Goal: Task Accomplishment & Management: Use online tool/utility

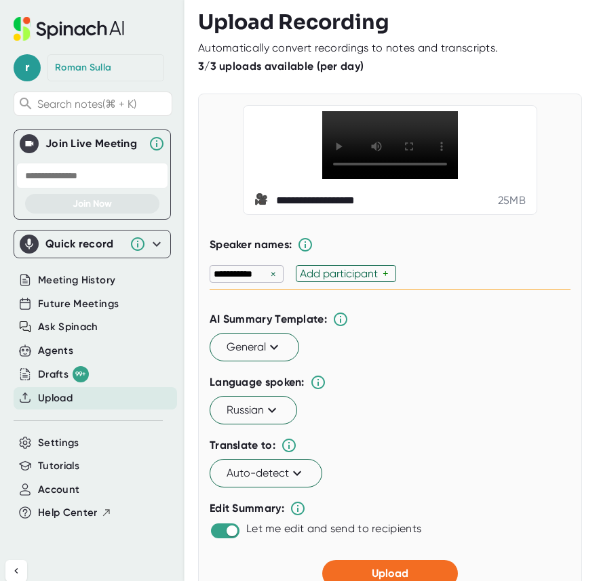
click at [337, 280] on div "Add participant" at bounding box center [341, 273] width 83 height 13
click at [433, 290] on div "**********" at bounding box center [390, 274] width 361 height 32
click at [433, 280] on div "Add participant" at bounding box center [431, 273] width 83 height 13
paste input "[PERSON_NAME] :dxs:"
click at [542, 290] on div "**********" at bounding box center [390, 274] width 361 height 32
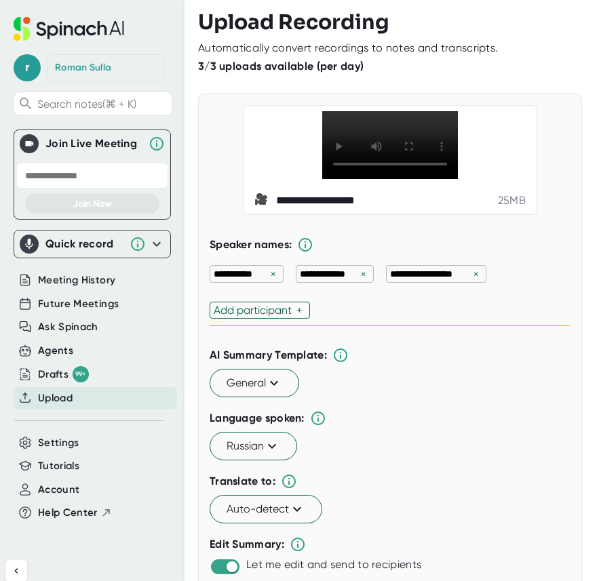
click at [266, 317] on div "Add participant" at bounding box center [255, 310] width 83 height 13
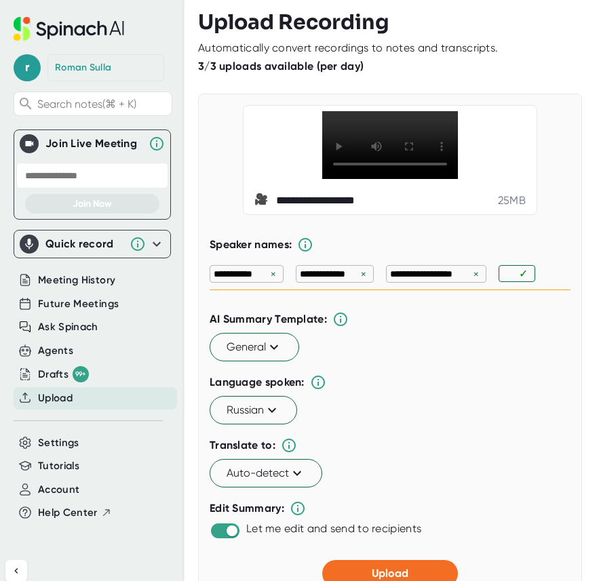
paste input "[PERSON_NAME]"
type input "[PERSON_NAME]"
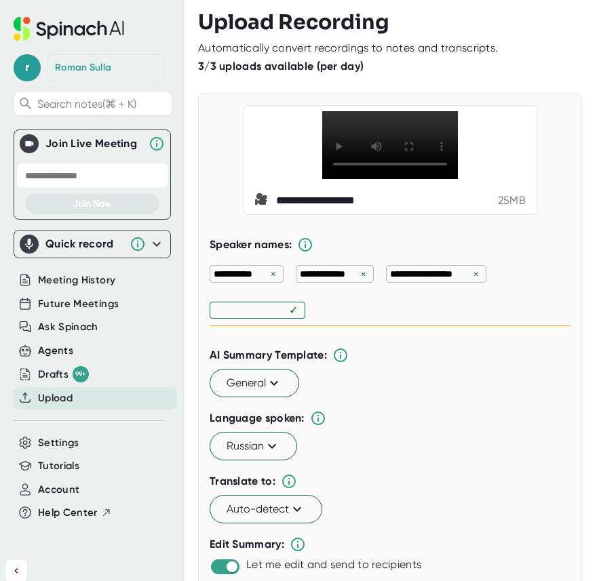
click at [452, 326] on div "**********" at bounding box center [390, 292] width 361 height 68
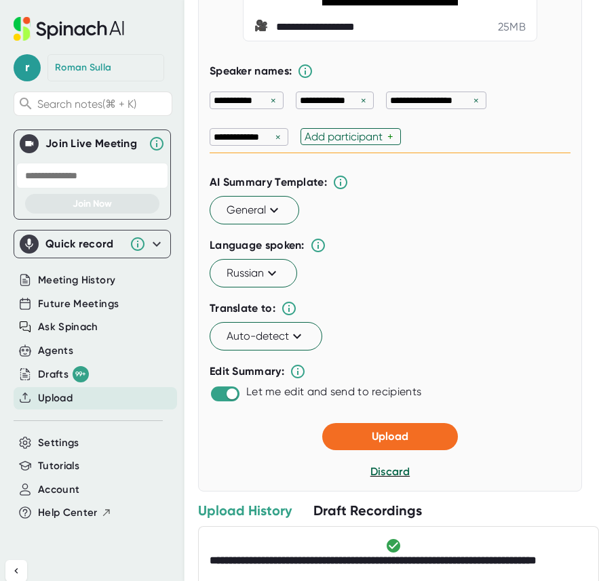
scroll to position [186, 0]
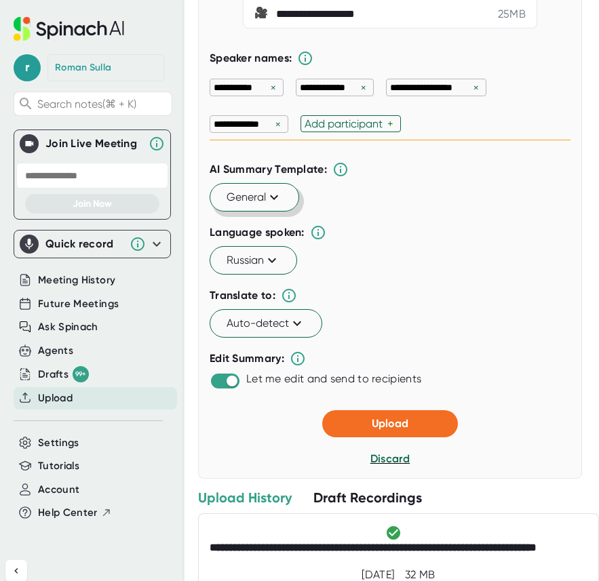
click at [264, 205] on span "General" at bounding box center [254, 197] width 56 height 16
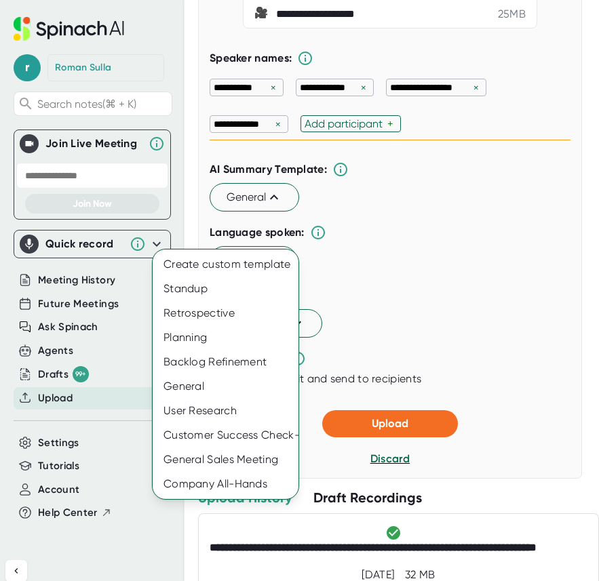
click at [368, 245] on div at bounding box center [299, 290] width 599 height 581
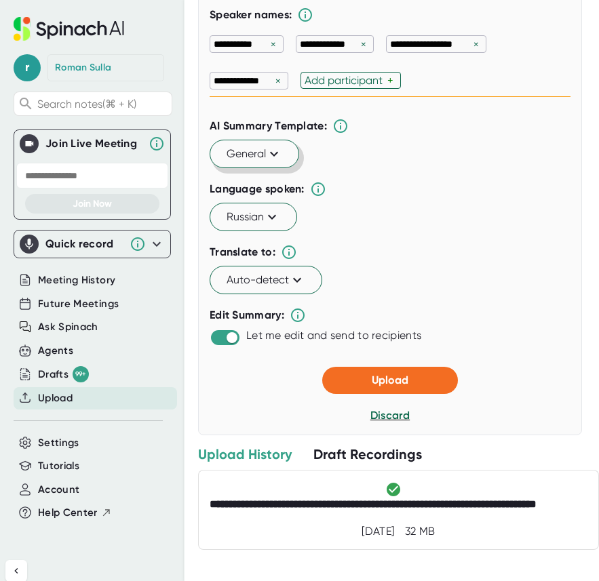
scroll to position [243, 0]
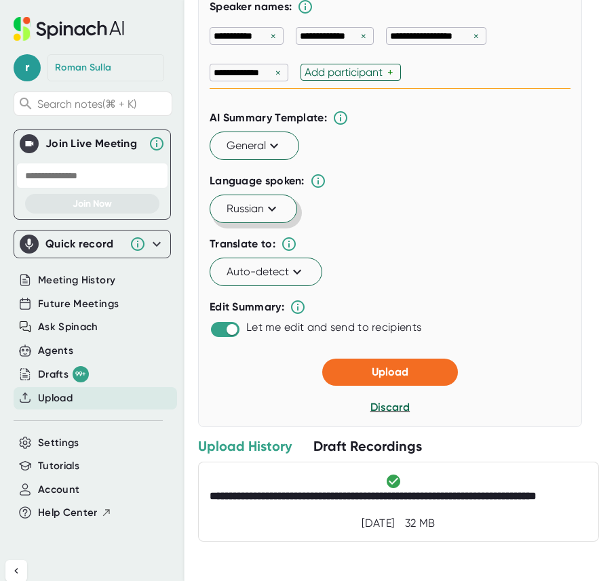
click at [271, 217] on icon at bounding box center [272, 209] width 16 height 16
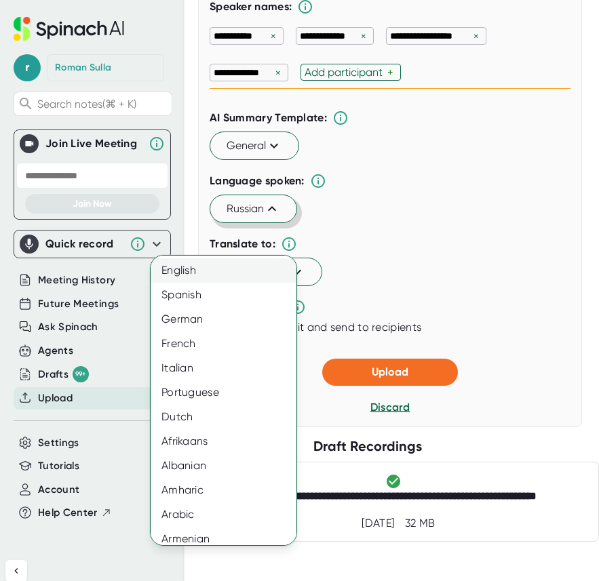
click at [252, 272] on div "English" at bounding box center [224, 270] width 146 height 24
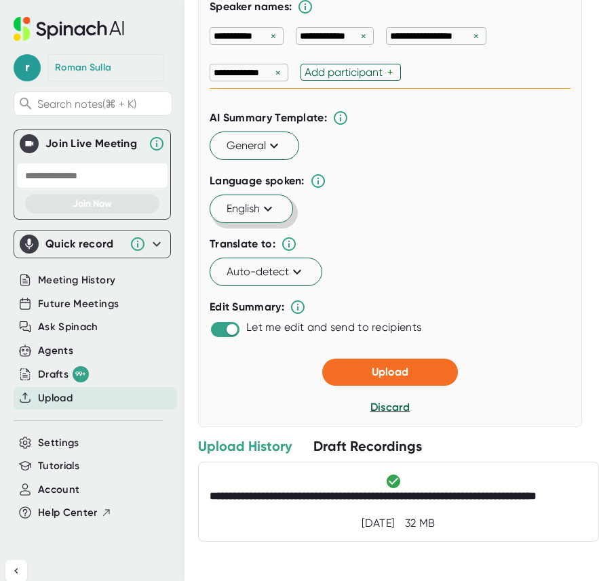
scroll to position [272, 0]
click at [283, 281] on button "Auto-detect" at bounding box center [266, 272] width 113 height 28
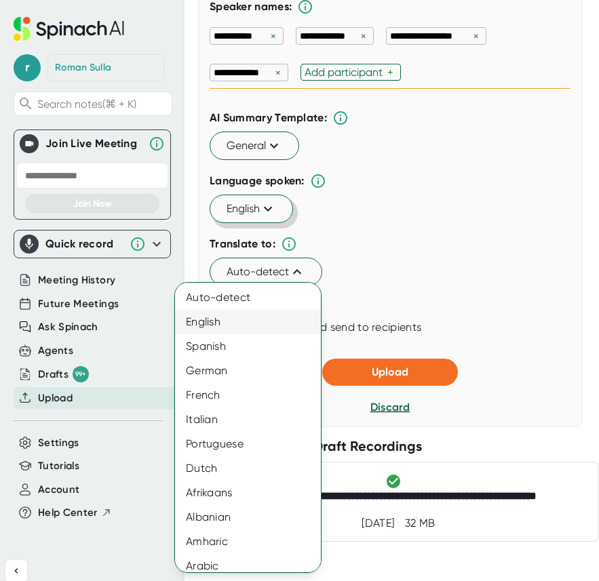
click at [252, 317] on div "English" at bounding box center [248, 322] width 146 height 24
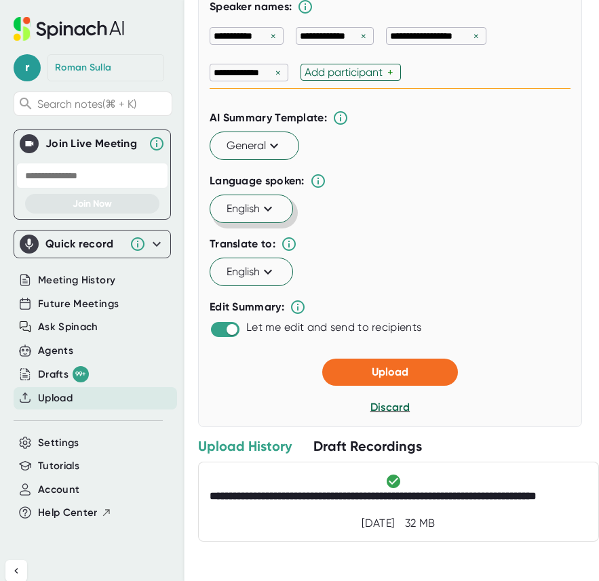
click at [391, 270] on div "English" at bounding box center [390, 272] width 361 height 28
click at [391, 371] on span "Upload" at bounding box center [390, 371] width 37 height 13
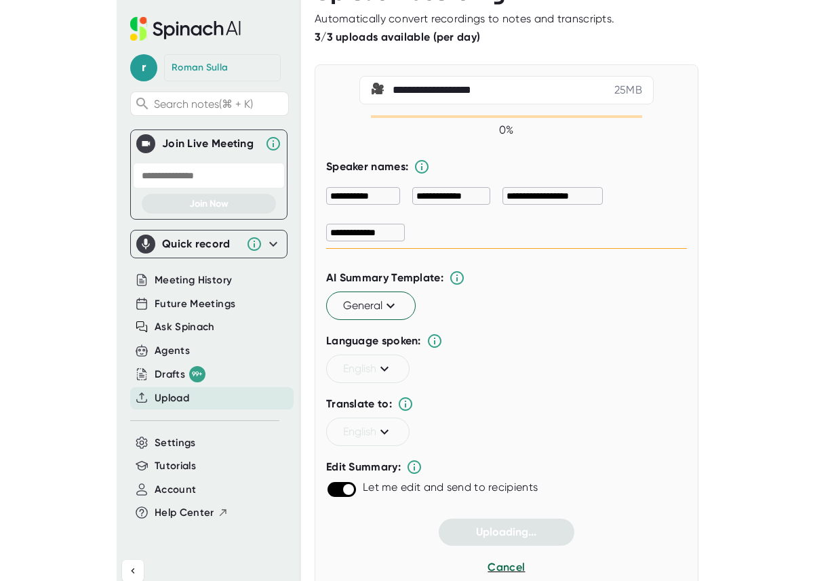
scroll to position [0, 0]
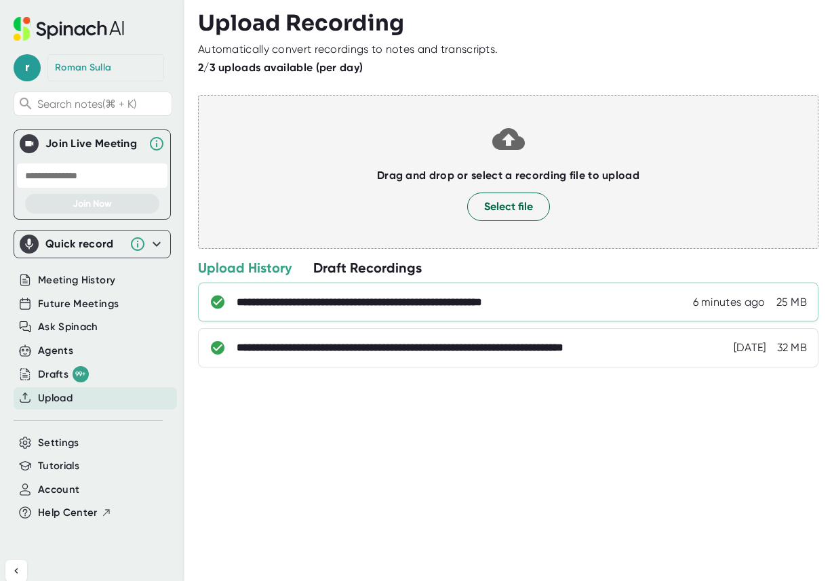
click at [587, 300] on div "**********" at bounding box center [522, 303] width 570 height 14
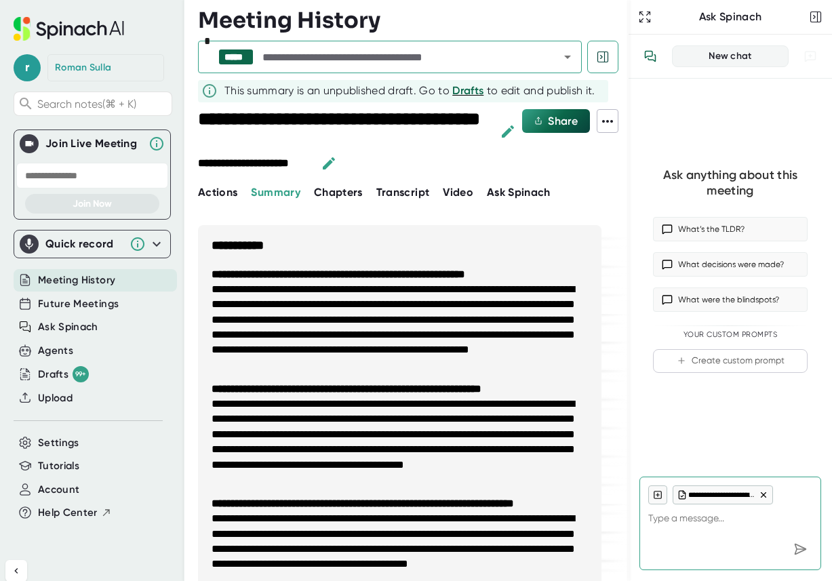
click at [405, 195] on span "Transcript" at bounding box center [403, 192] width 54 height 13
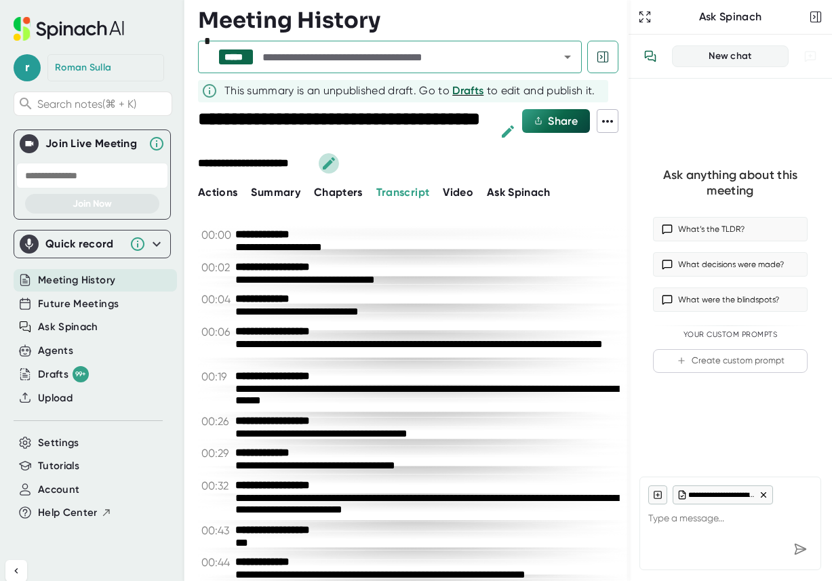
click at [328, 163] on icon "button" at bounding box center [329, 163] width 12 height 12
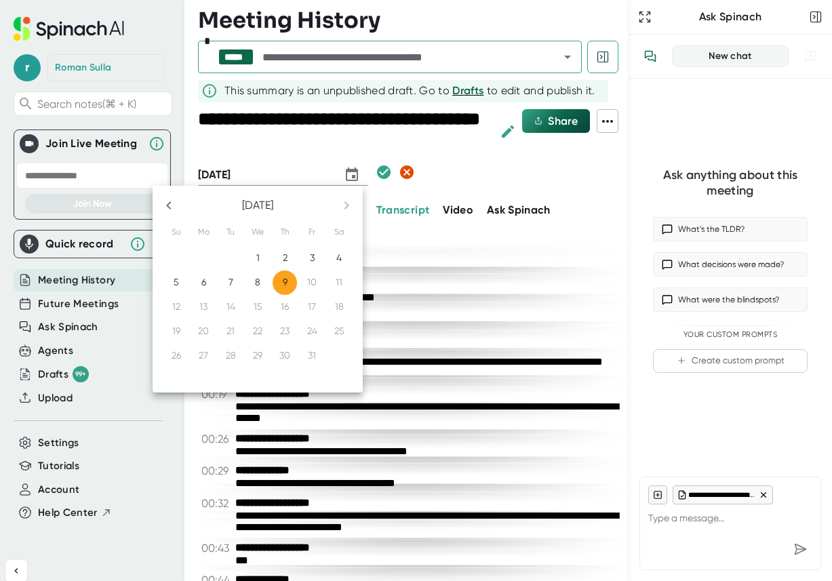
click at [419, 150] on div at bounding box center [416, 290] width 832 height 581
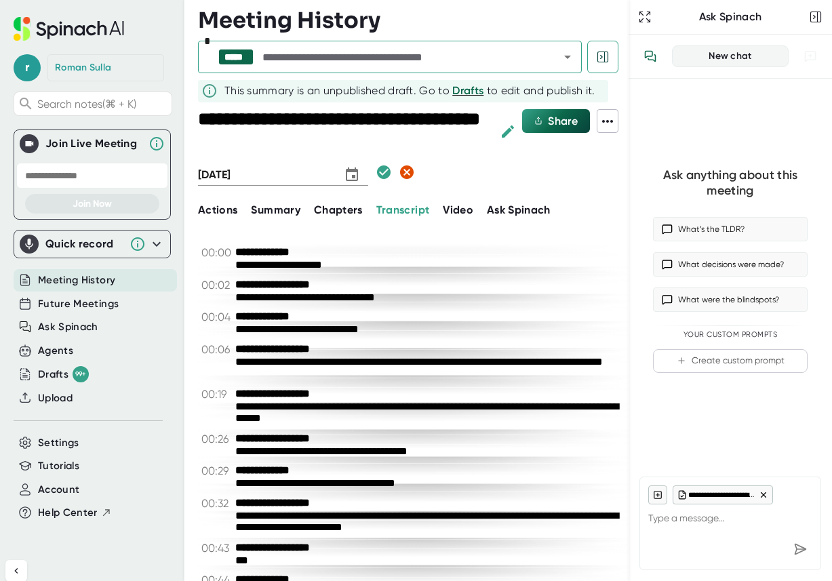
click at [506, 132] on icon "button" at bounding box center [508, 131] width 12 height 12
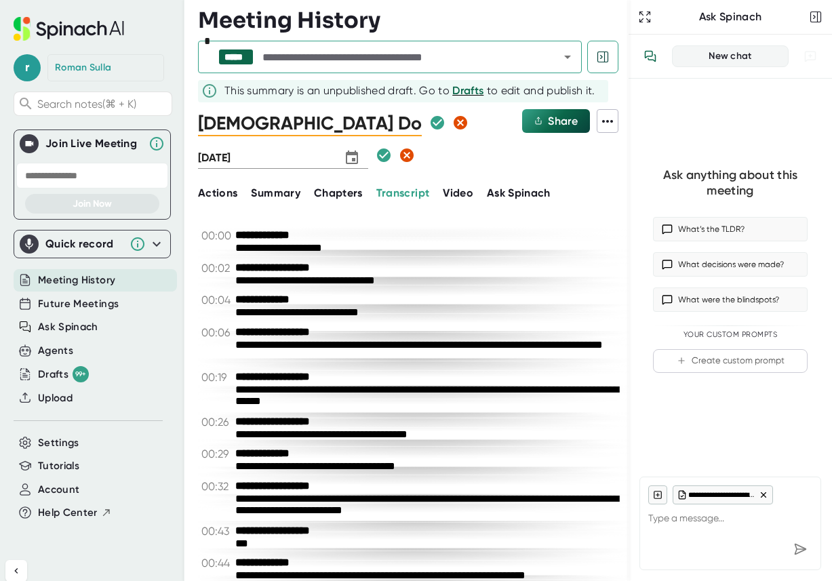
click at [474, 140] on div at bounding box center [495, 141] width 48 height 65
click at [457, 195] on span "Video" at bounding box center [458, 192] width 31 height 13
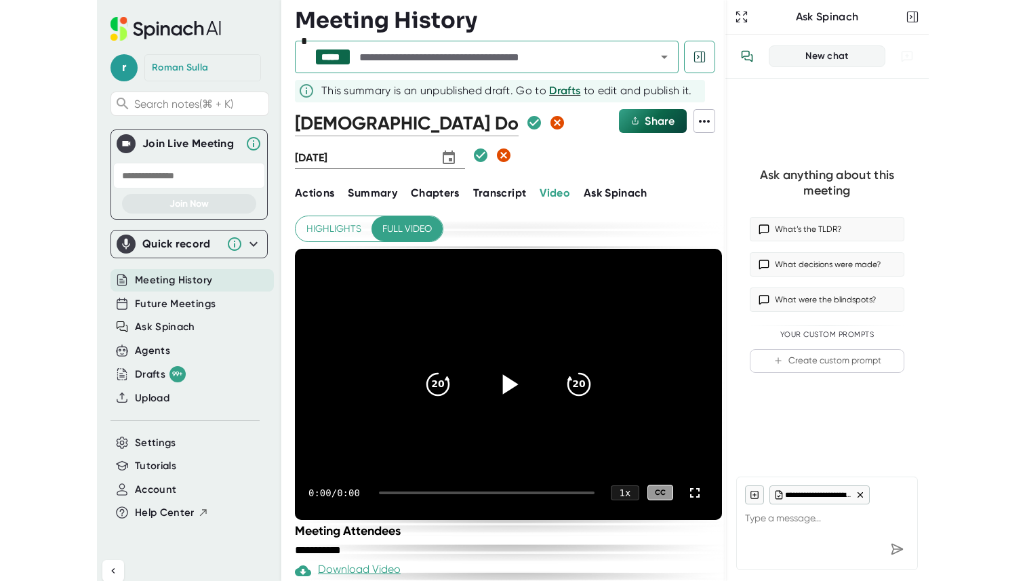
scroll to position [31, 0]
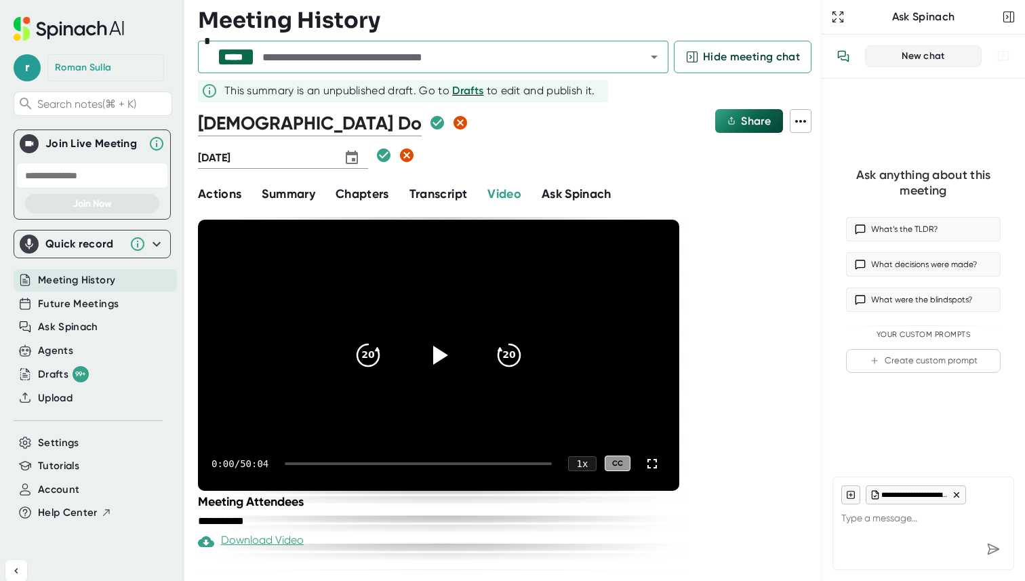
type textarea "x"
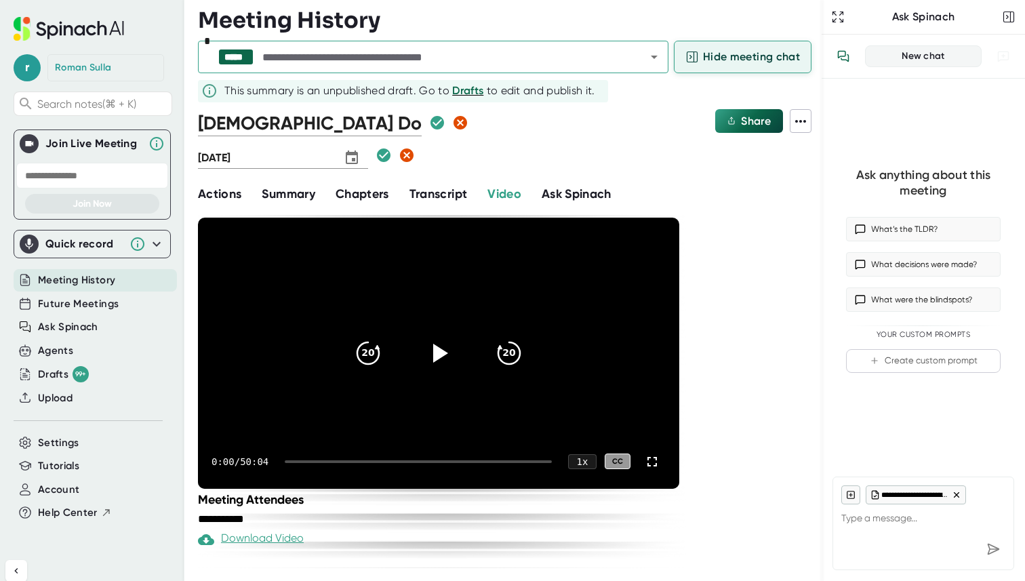
click at [598, 65] on button "Hide meeting chat" at bounding box center [743, 57] width 138 height 33
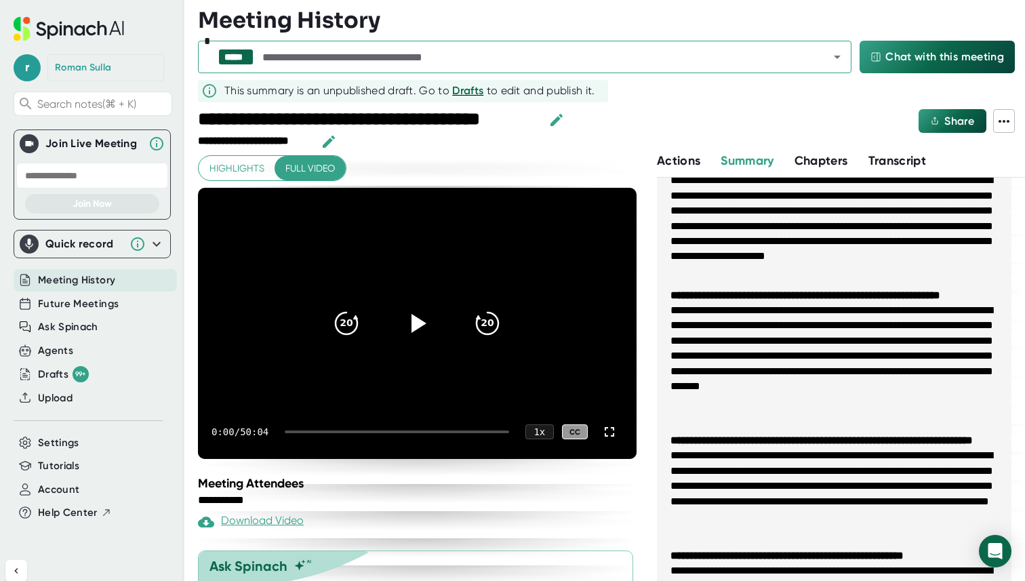
scroll to position [77, 0]
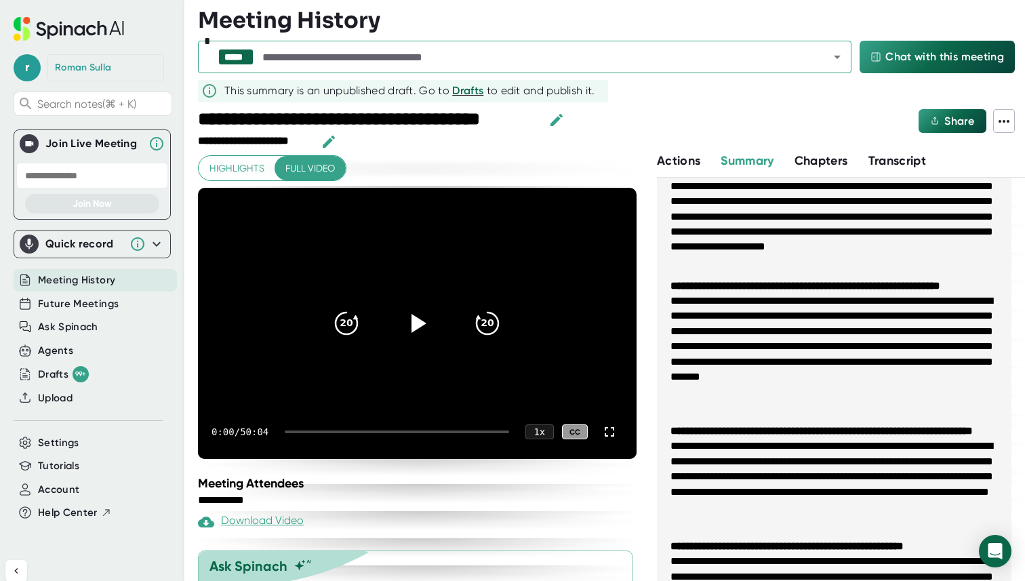
click at [598, 159] on span "Transcript" at bounding box center [898, 160] width 58 height 15
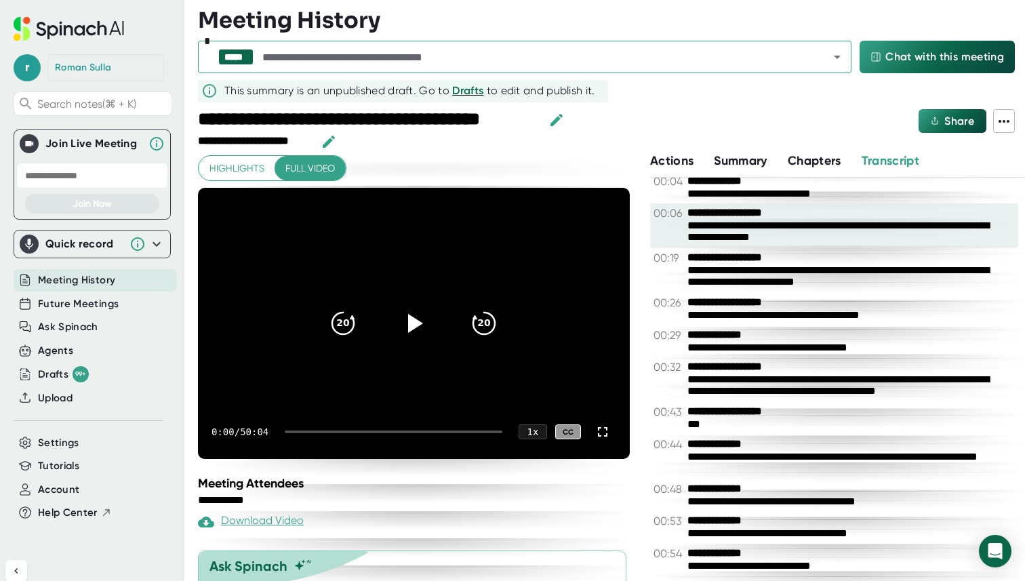
click at [598, 206] on div "**********" at bounding box center [834, 225] width 368 height 45
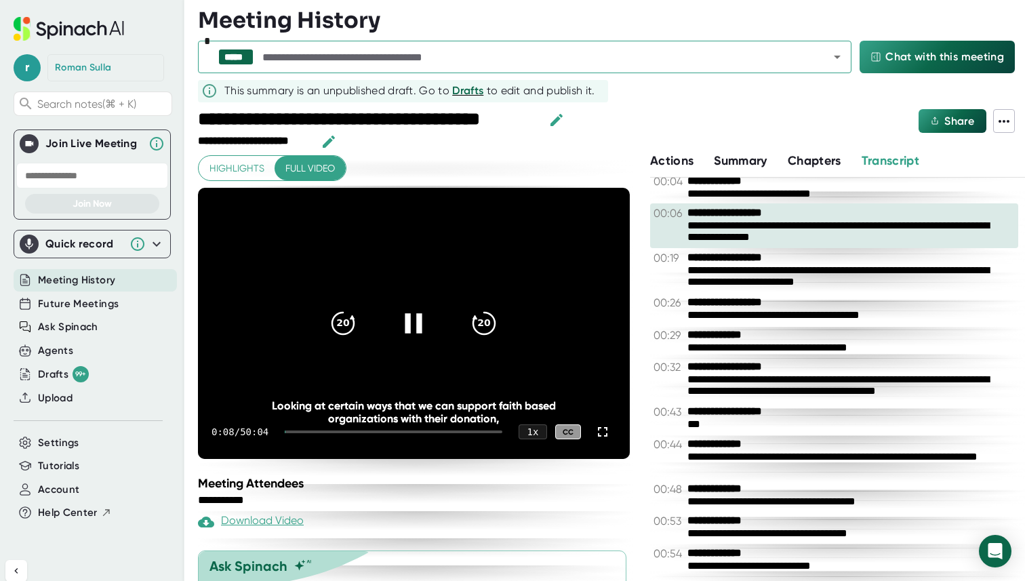
click at [414, 322] on icon at bounding box center [414, 323] width 34 height 34
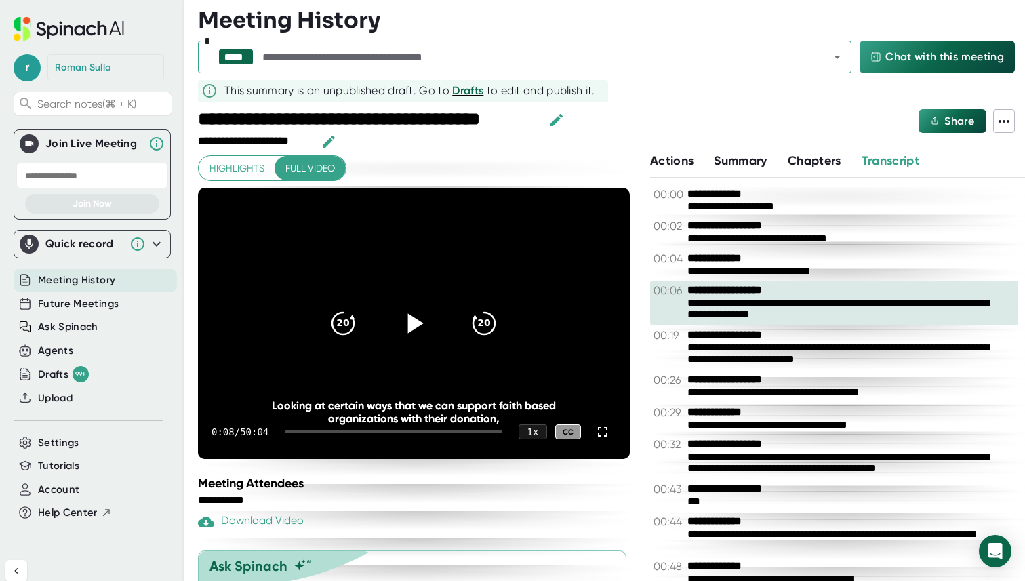
click at [598, 121] on icon at bounding box center [1004, 121] width 16 height 16
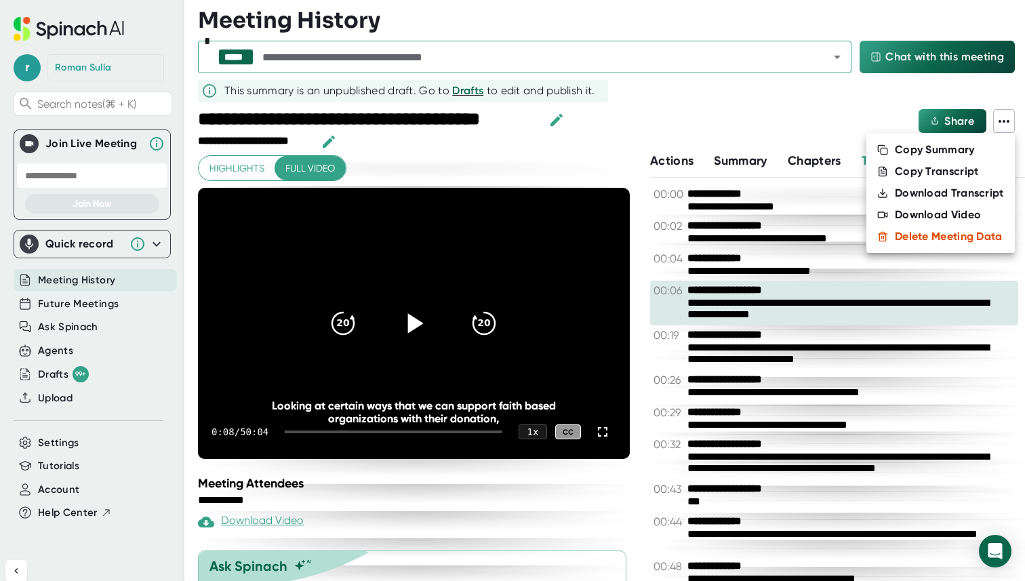
click at [598, 129] on div at bounding box center [512, 290] width 1025 height 581
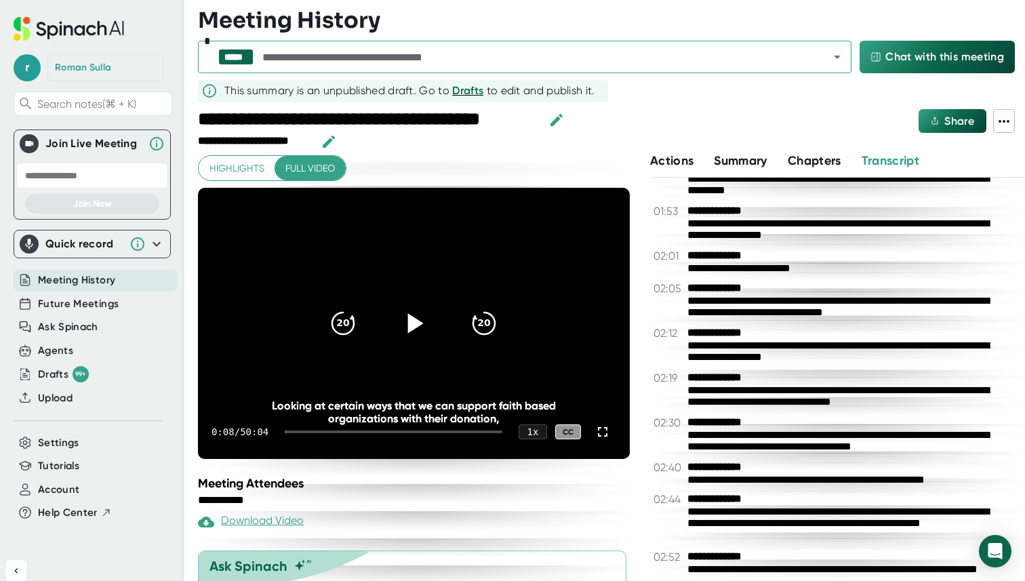
click at [598, 153] on span "Actions" at bounding box center [671, 160] width 43 height 15
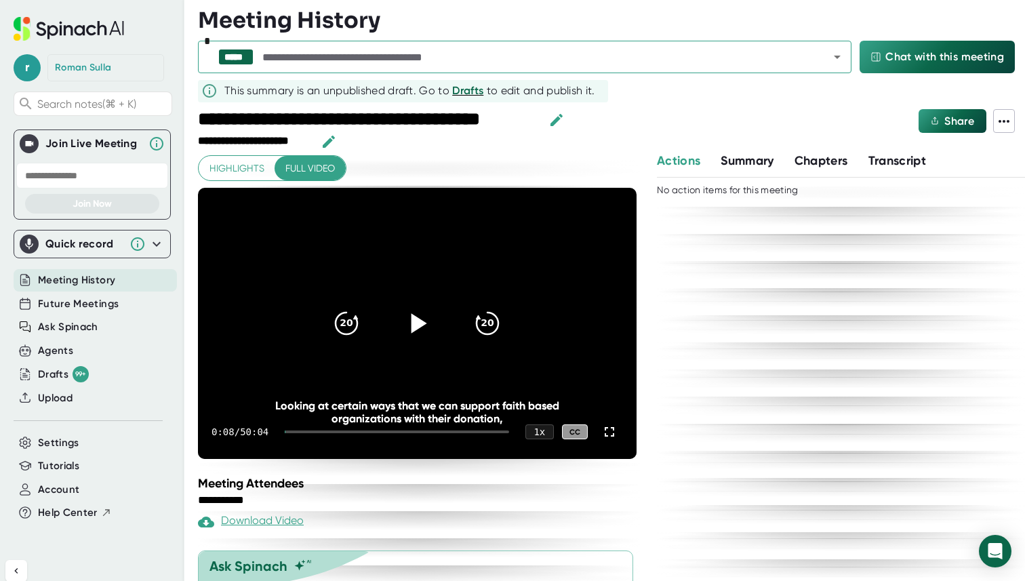
click at [81, 277] on span "Meeting History" at bounding box center [76, 281] width 77 height 16
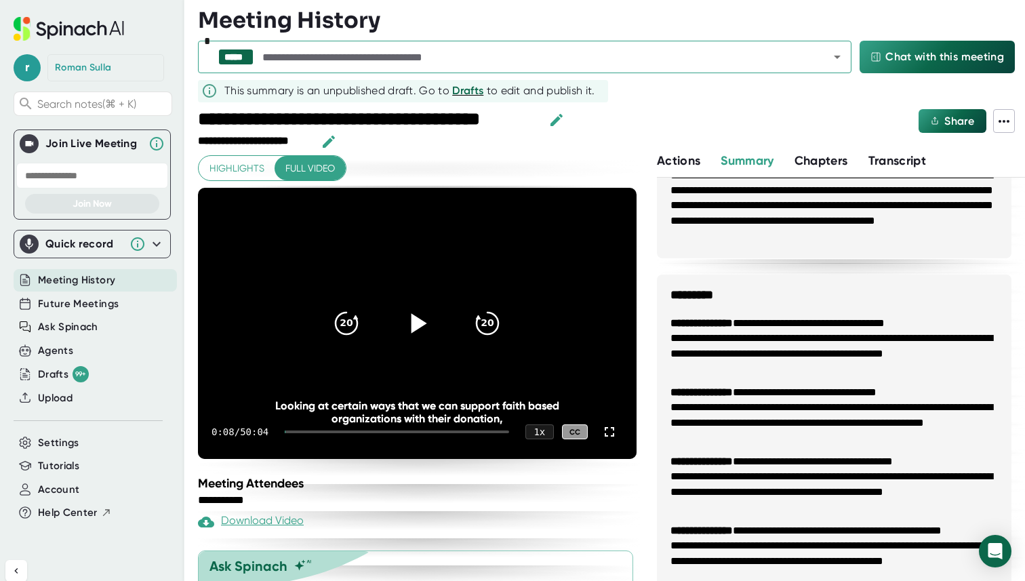
scroll to position [662, 0]
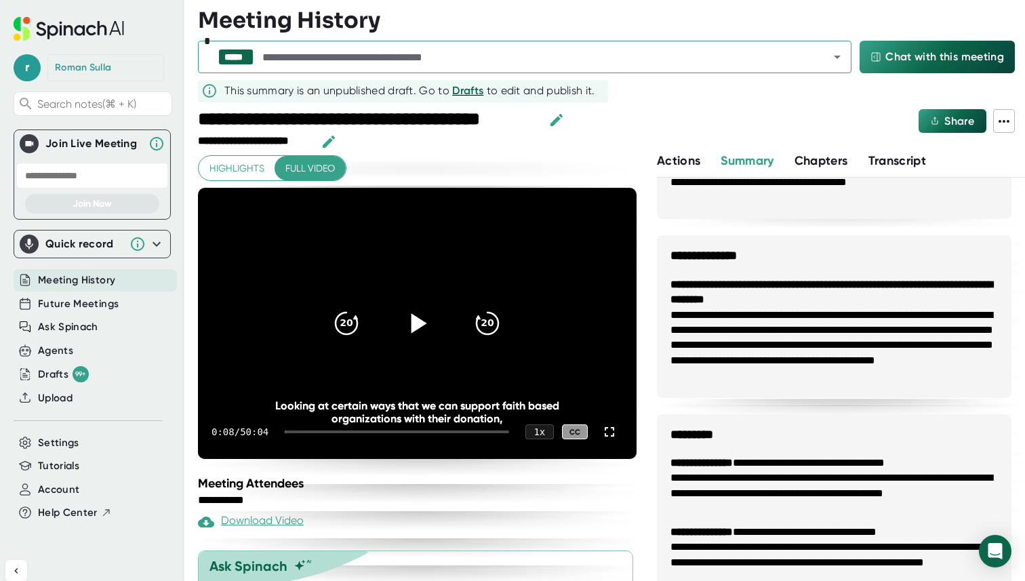
click at [598, 169] on button "Chapters" at bounding box center [822, 161] width 54 height 18
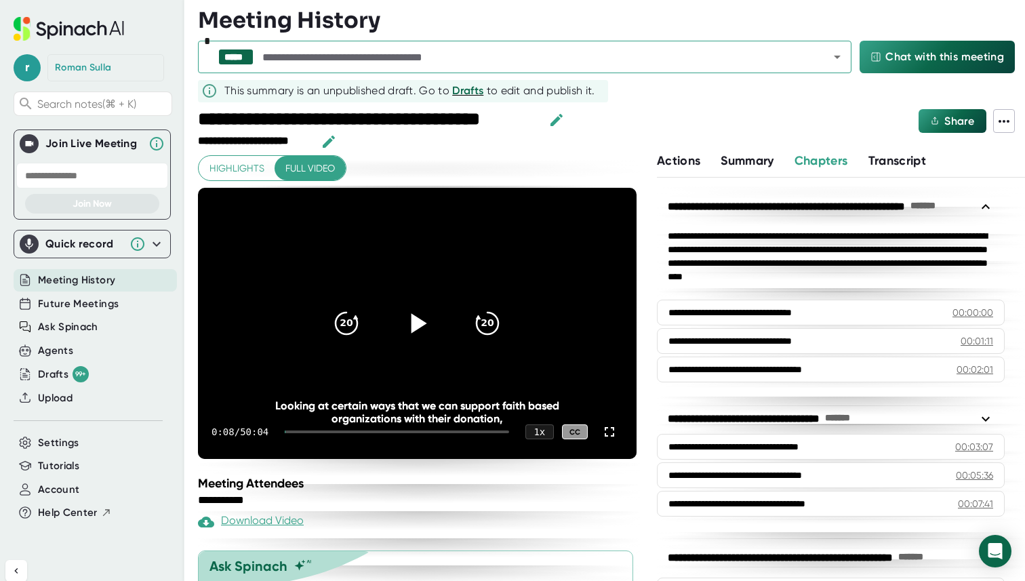
click at [598, 117] on icon at bounding box center [1004, 121] width 16 height 16
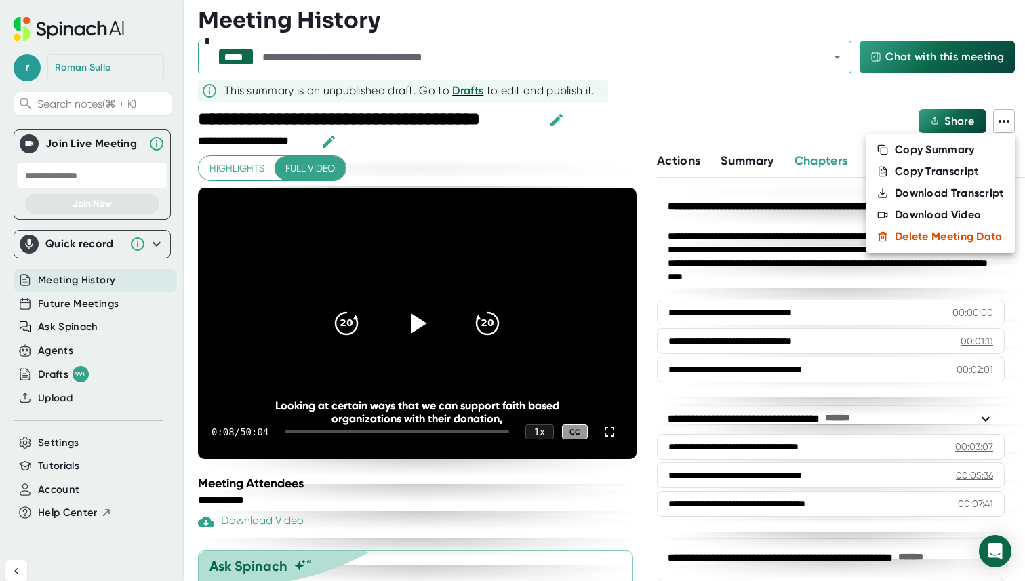
click at [598, 121] on div at bounding box center [512, 290] width 1025 height 581
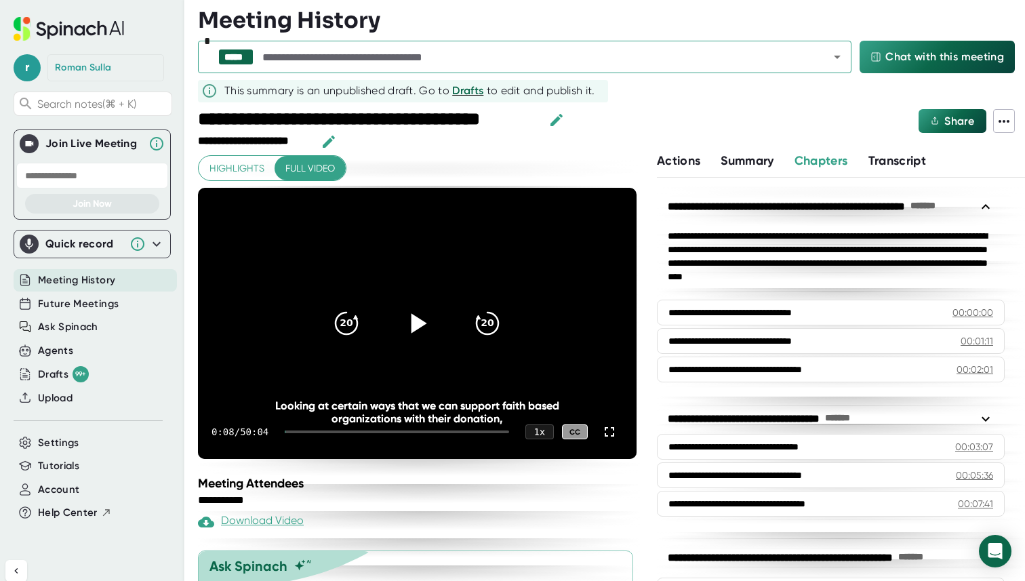
click at [598, 167] on span "Actions" at bounding box center [678, 160] width 43 height 15
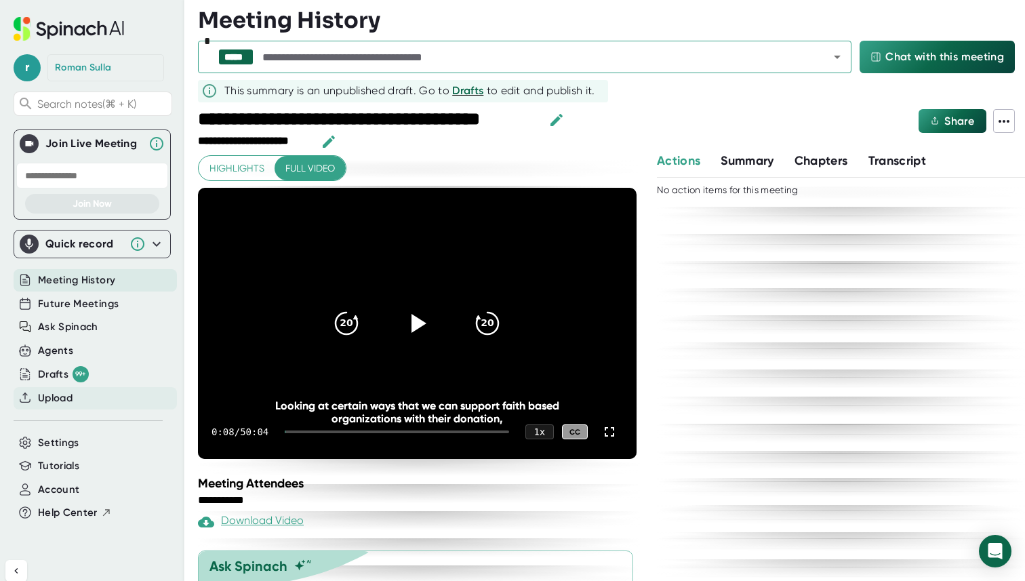
click at [61, 399] on span "Upload" at bounding box center [55, 399] width 35 height 16
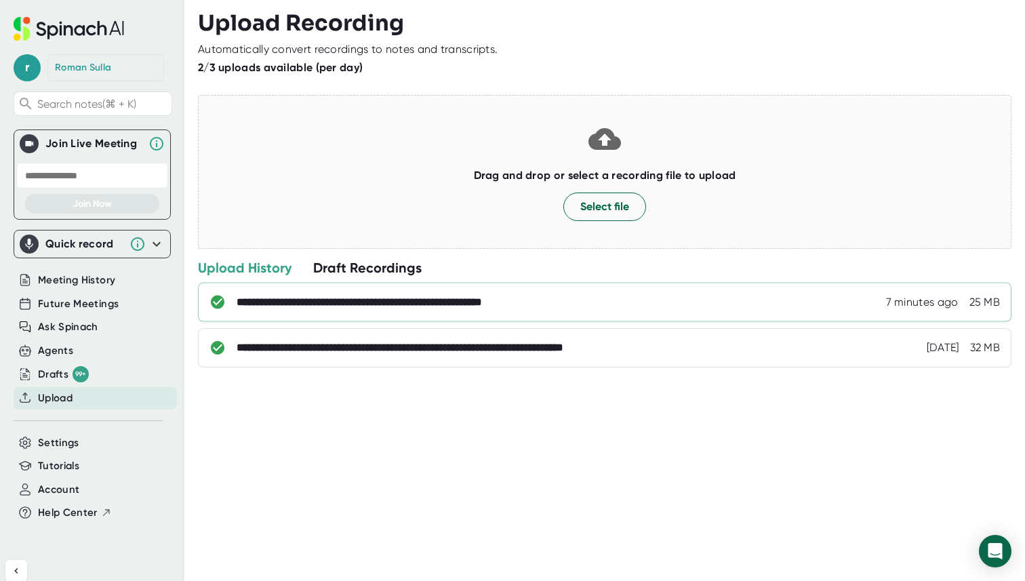
click at [598, 289] on div "**********" at bounding box center [605, 302] width 814 height 39
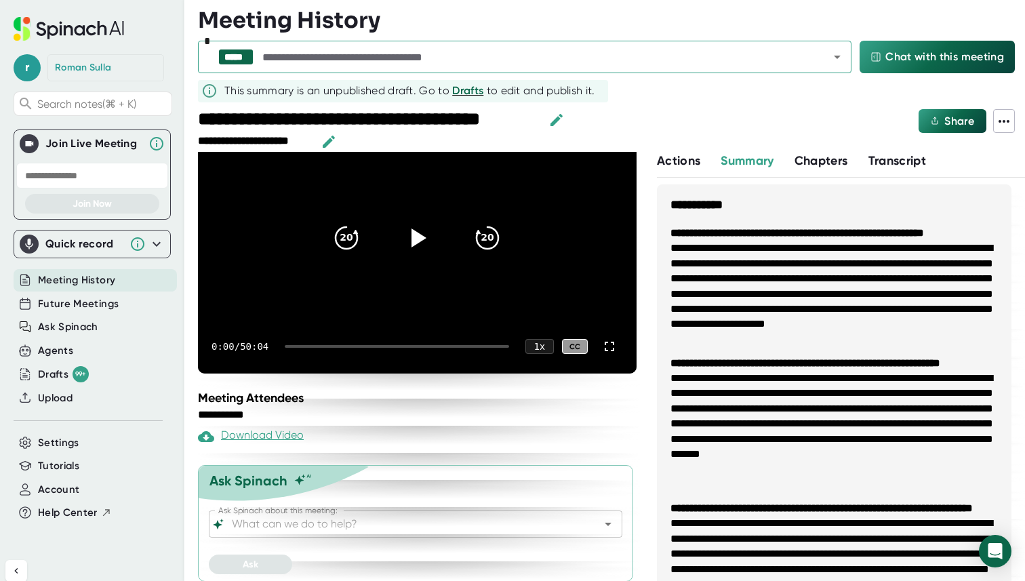
click at [598, 156] on span "Transcript" at bounding box center [898, 160] width 58 height 15
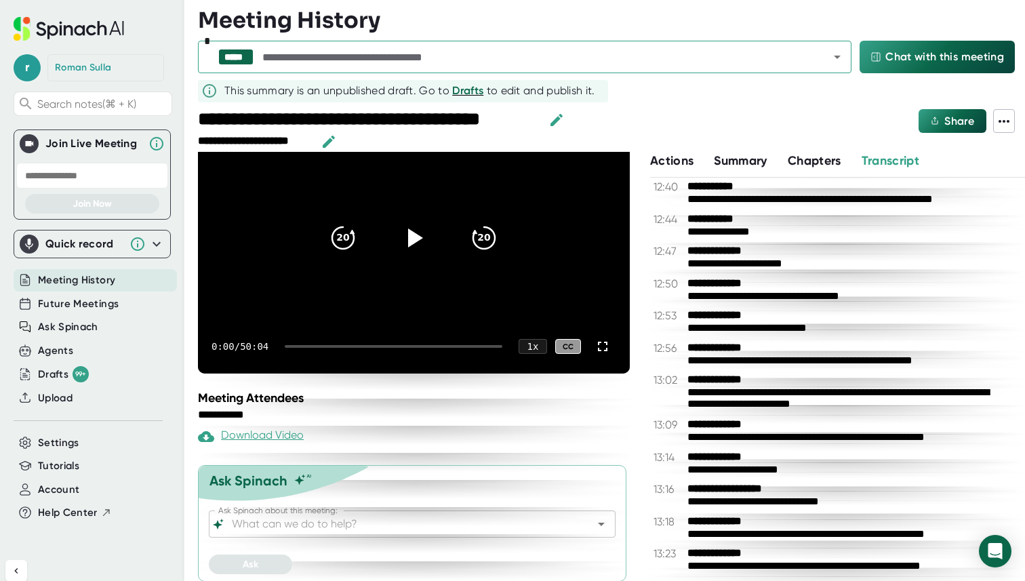
scroll to position [6282, 0]
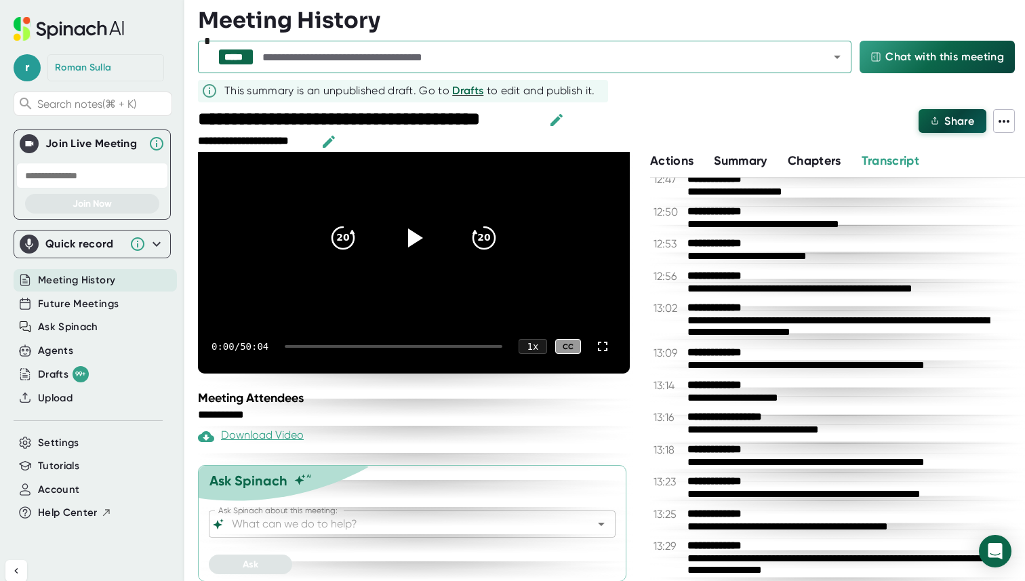
click at [598, 121] on span "Share" at bounding box center [959, 121] width 30 height 13
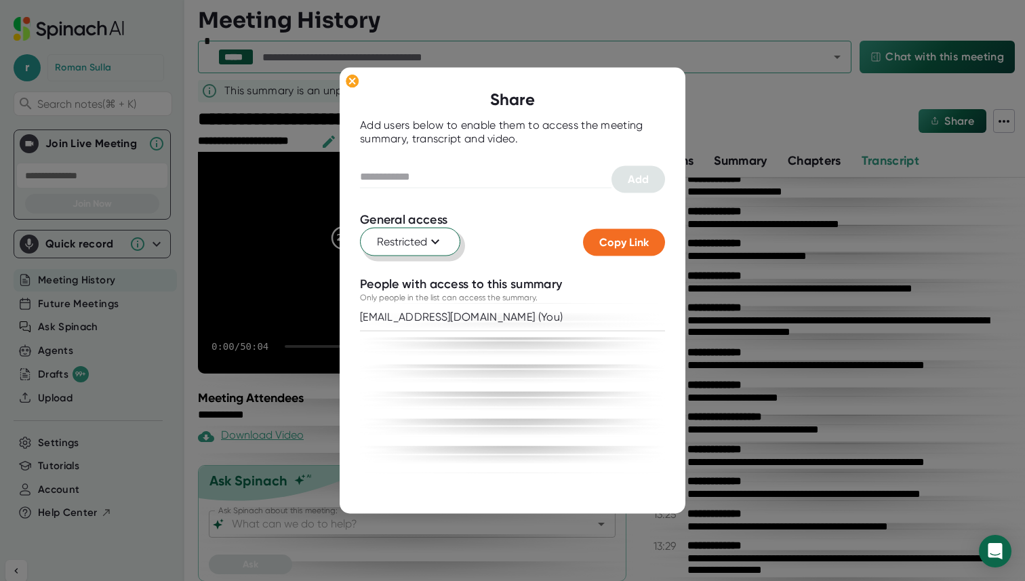
click at [422, 240] on span "Restricted" at bounding box center [410, 242] width 66 height 16
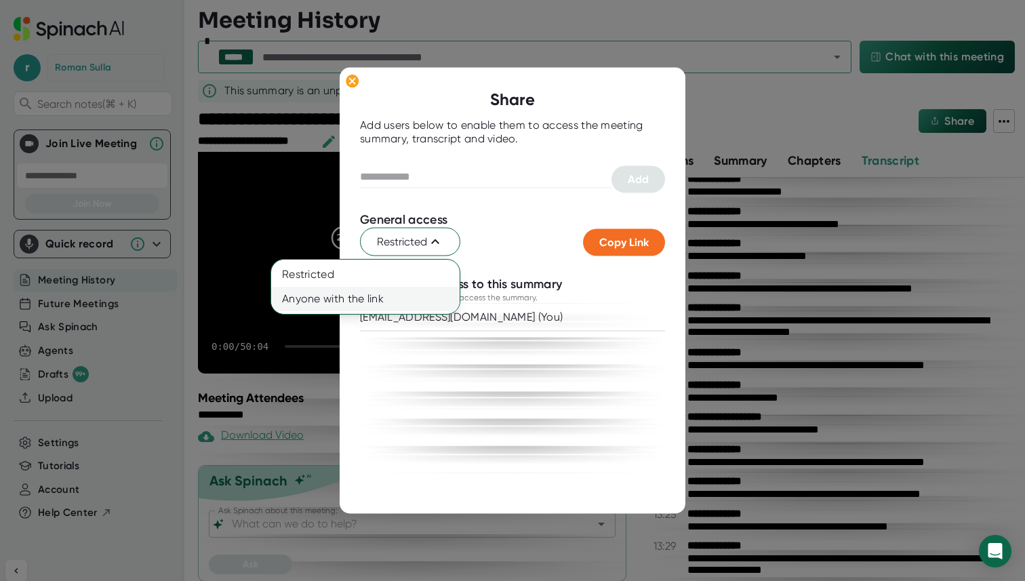
click at [378, 306] on div "Anyone with the link" at bounding box center [332, 299] width 122 height 24
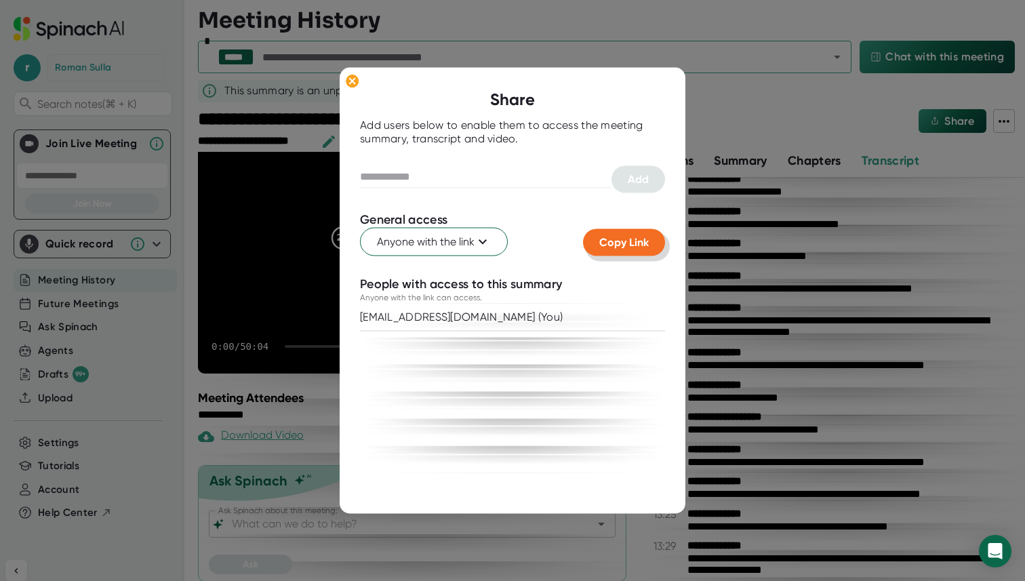
click at [598, 237] on span "Copy Link" at bounding box center [623, 242] width 49 height 13
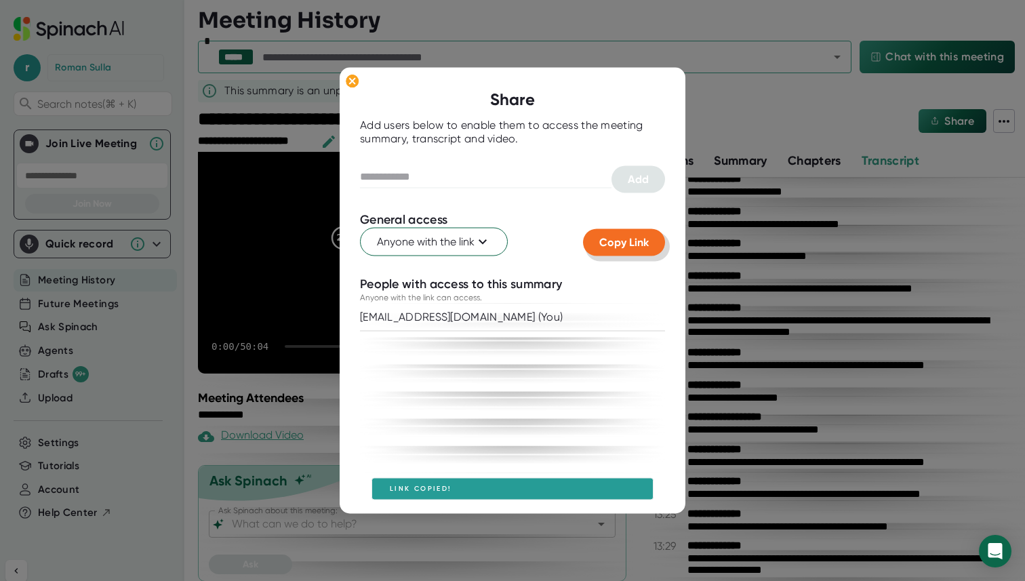
scroll to position [7, 0]
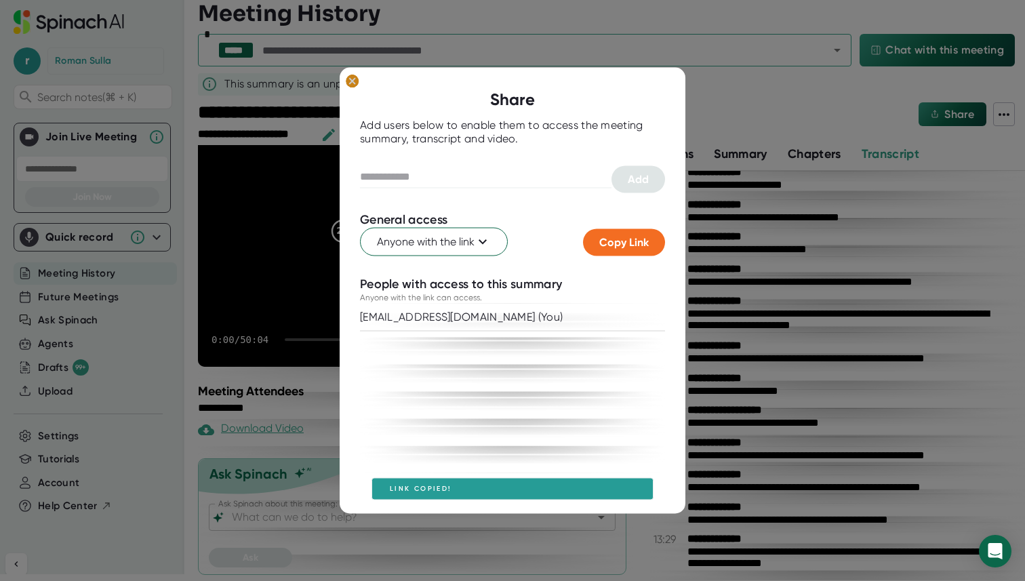
click at [355, 78] on ellipse at bounding box center [352, 81] width 13 height 14
